Goal: Information Seeking & Learning: Learn about a topic

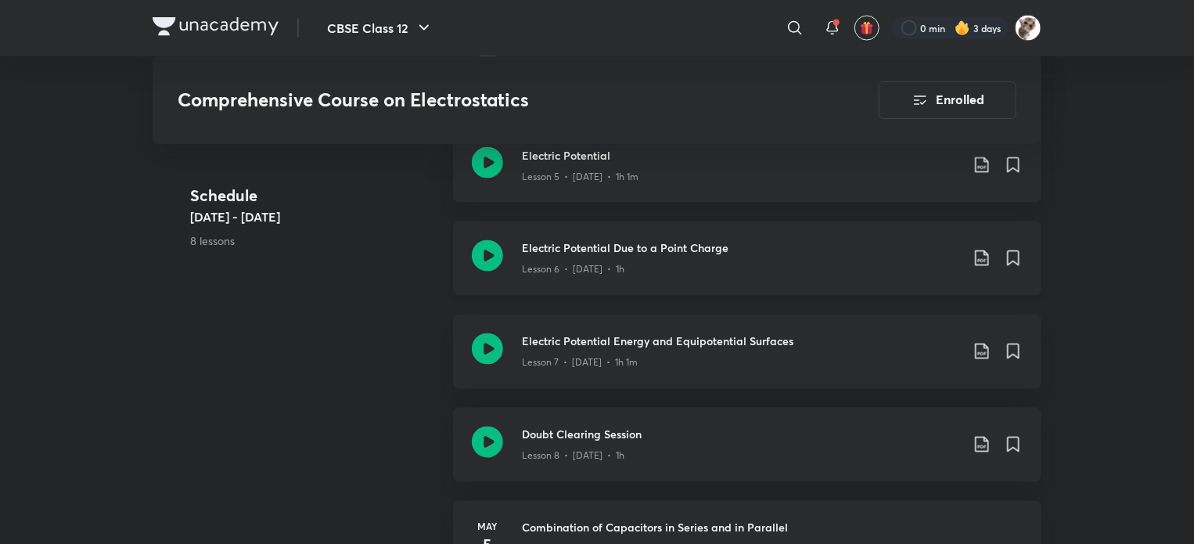
scroll to position [1274, 0]
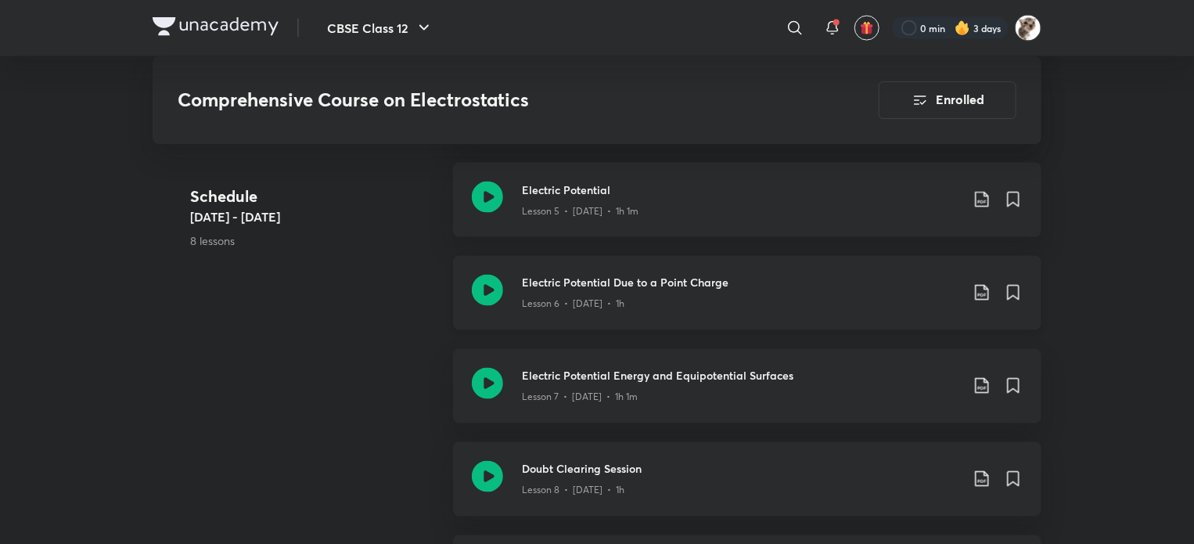
click at [490, 283] on icon at bounding box center [487, 290] width 31 height 31
